Goal: Information Seeking & Learning: Learn about a topic

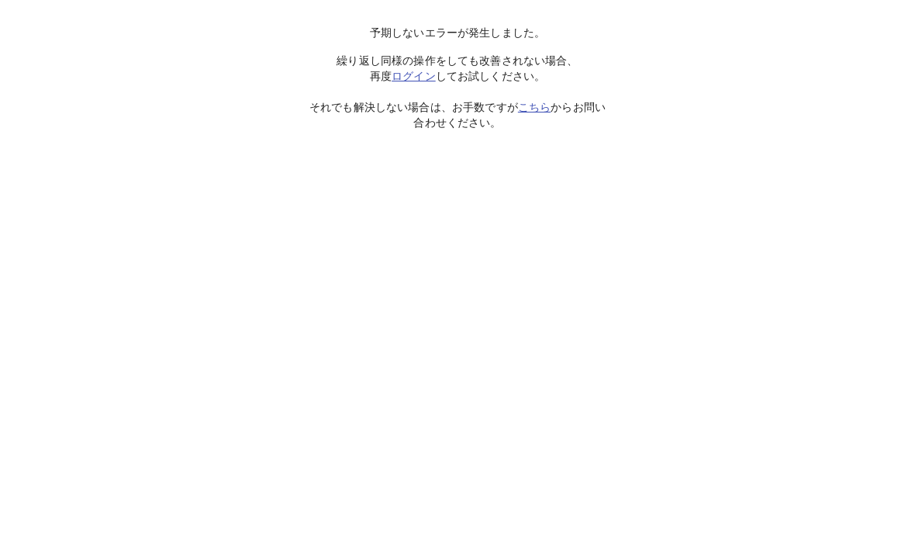
click at [417, 81] on link "ログイン" at bounding box center [414, 76] width 44 height 12
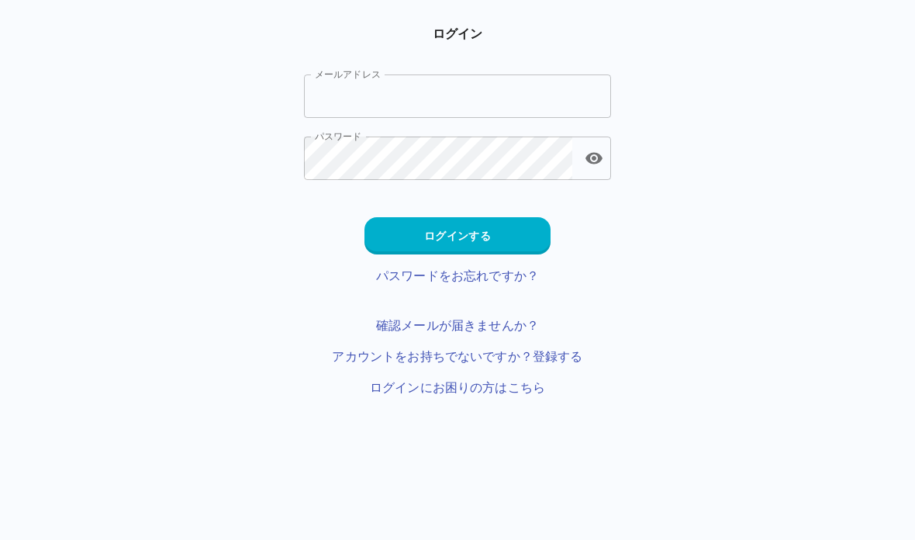
click at [446, 99] on input "メールアドレス" at bounding box center [457, 95] width 307 height 43
type input "**********"
click at [442, 233] on button "ログインする" at bounding box center [457, 235] width 186 height 37
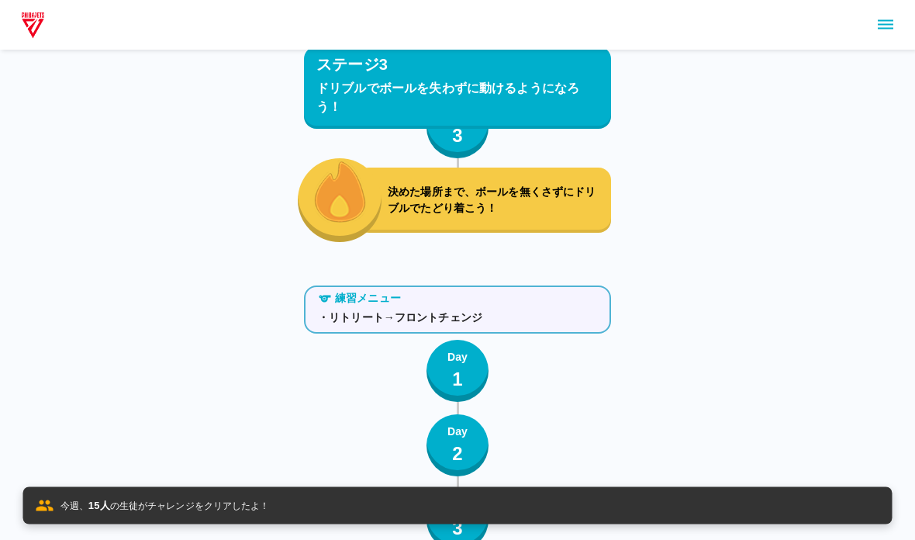
scroll to position [6375, 0]
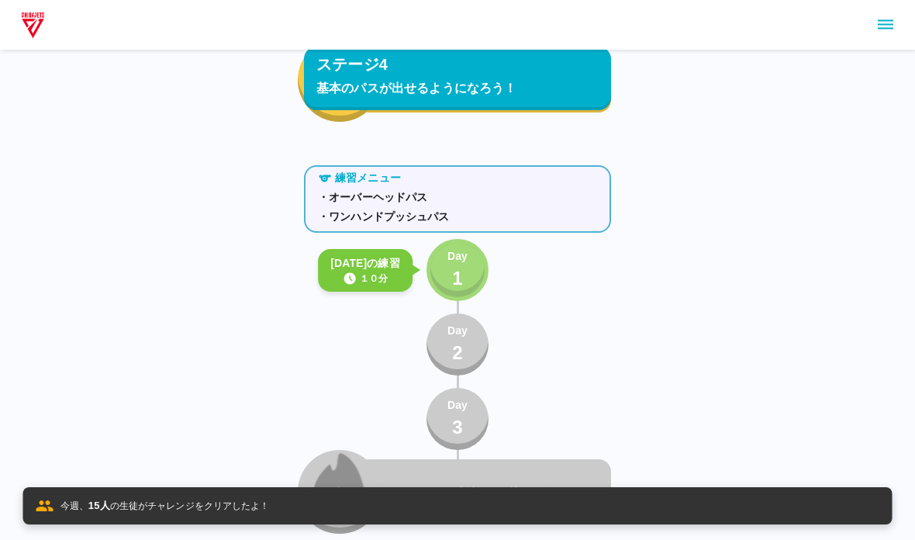
click at [472, 274] on button "Day 1" at bounding box center [458, 270] width 62 height 62
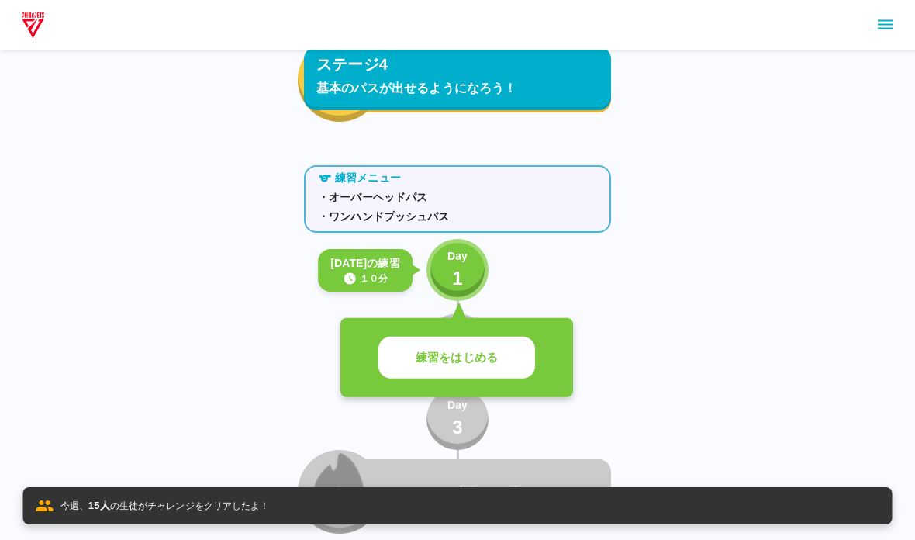
click at [485, 354] on p "練習をはじめる" at bounding box center [457, 358] width 82 height 18
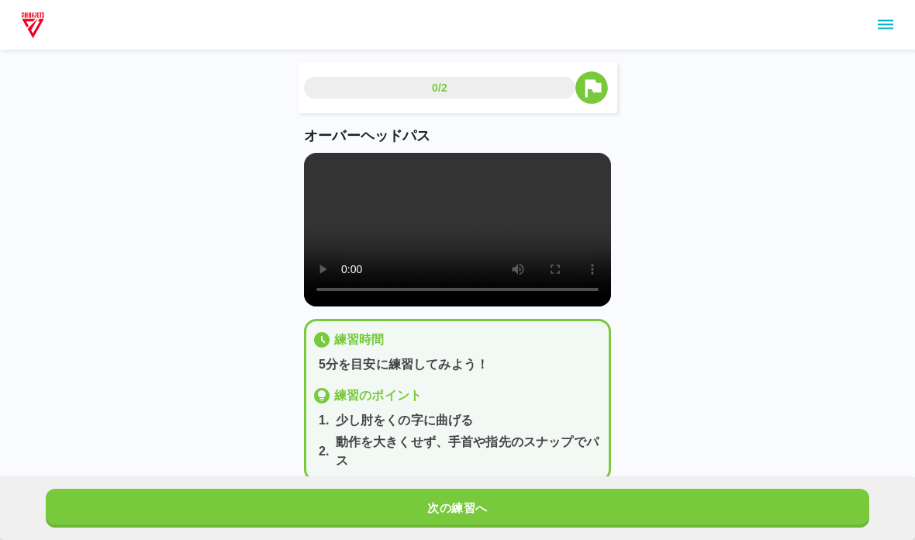
click at [528, 233] on video at bounding box center [457, 230] width 307 height 154
click at [376, 209] on video at bounding box center [457, 230] width 307 height 154
click at [315, 167] on video at bounding box center [457, 230] width 307 height 154
click at [263, 526] on button "次の練習へ" at bounding box center [458, 508] width 824 height 39
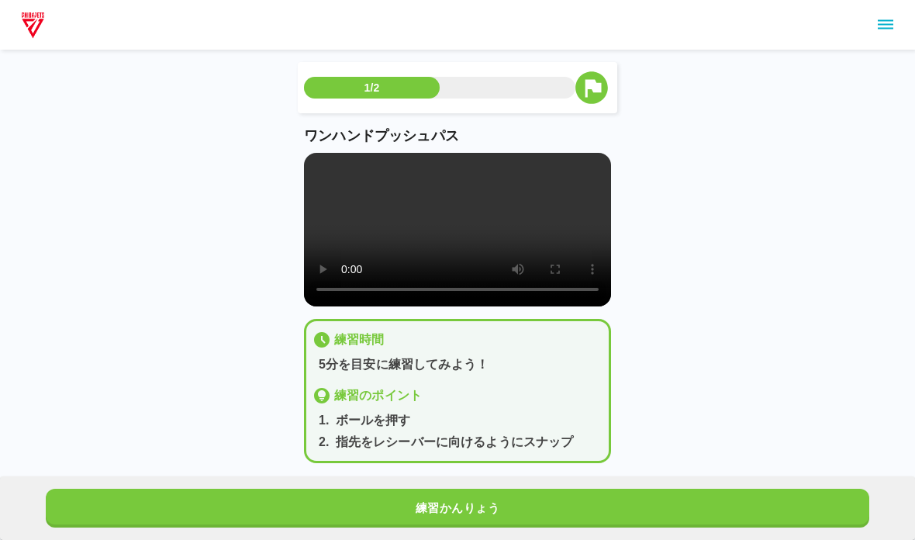
click at [310, 154] on video at bounding box center [457, 230] width 307 height 154
click at [315, 161] on video at bounding box center [457, 230] width 307 height 154
click at [215, 511] on button "練習かんりょう" at bounding box center [458, 508] width 824 height 39
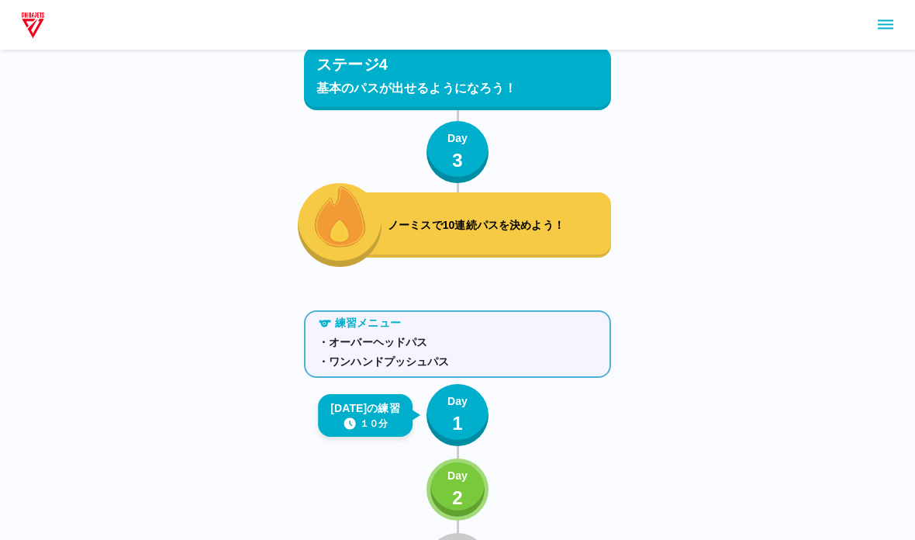
scroll to position [6194, 0]
